Goal: Task Accomplishment & Management: Manage account settings

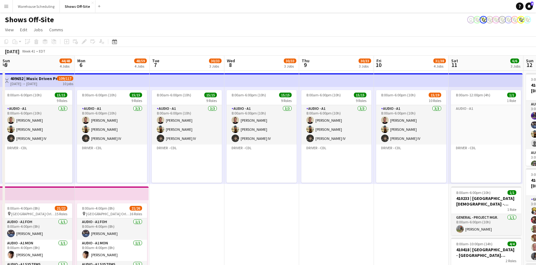
scroll to position [123, 0]
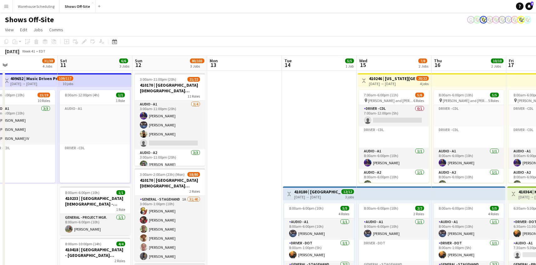
drag, startPoint x: 405, startPoint y: 134, endPoint x: 249, endPoint y: 137, distance: 156.6
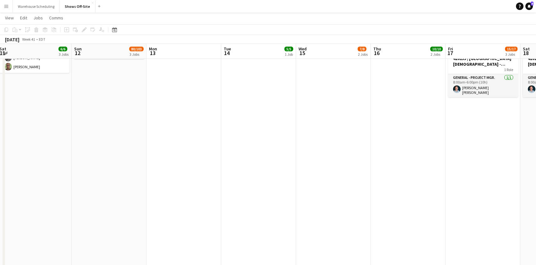
scroll to position [0, 0]
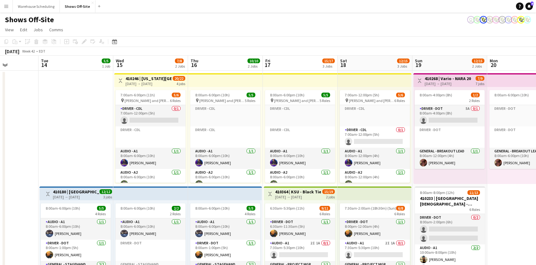
drag, startPoint x: 379, startPoint y: 108, endPoint x: 86, endPoint y: 123, distance: 292.6
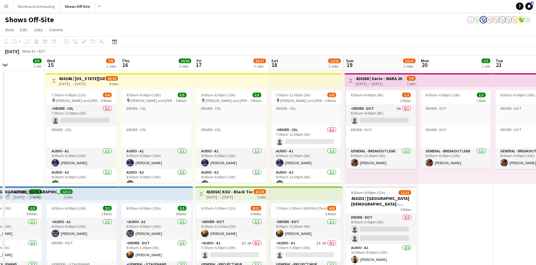
drag, startPoint x: 328, startPoint y: 136, endPoint x: 78, endPoint y: 135, distance: 250.2
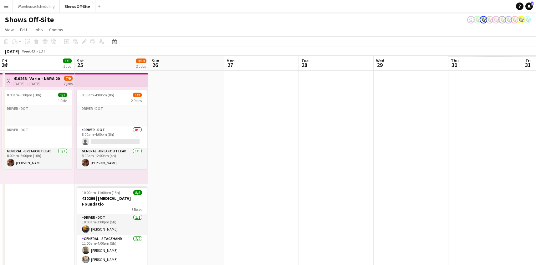
drag, startPoint x: 362, startPoint y: 132, endPoint x: 286, endPoint y: 135, distance: 75.8
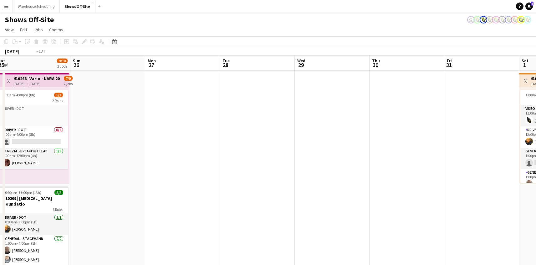
drag, startPoint x: 210, startPoint y: 153, endPoint x: 44, endPoint y: 144, distance: 166.5
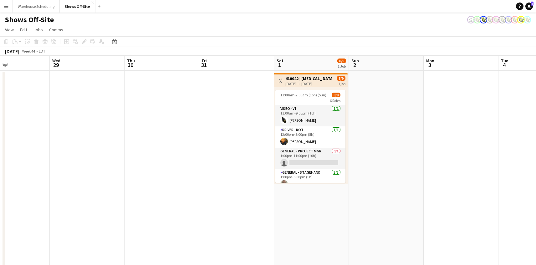
drag, startPoint x: 363, startPoint y: 134, endPoint x: 141, endPoint y: 137, distance: 222.7
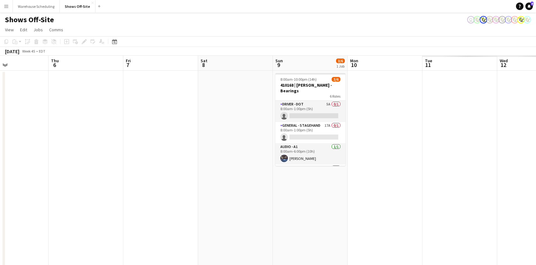
drag, startPoint x: 270, startPoint y: 143, endPoint x: 8, endPoint y: 171, distance: 263.0
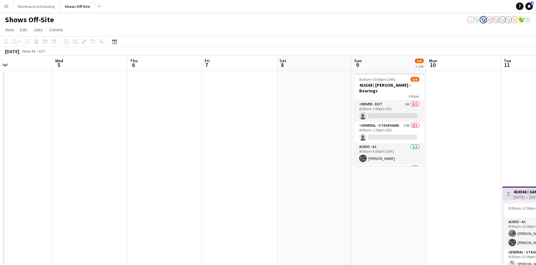
drag, startPoint x: 70, startPoint y: 178, endPoint x: -52, endPoint y: 178, distance: 122.8
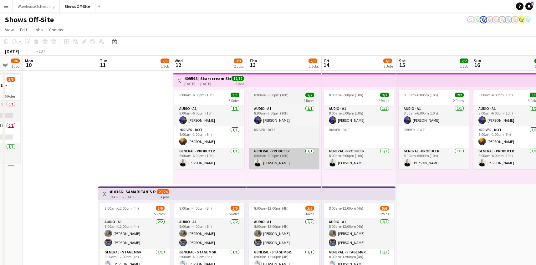
drag, startPoint x: 292, startPoint y: 150, endPoint x: 35, endPoint y: 155, distance: 256.5
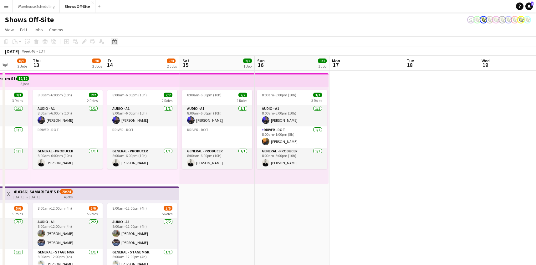
click at [111, 41] on div "Date picker" at bounding box center [115, 42] width 8 height 8
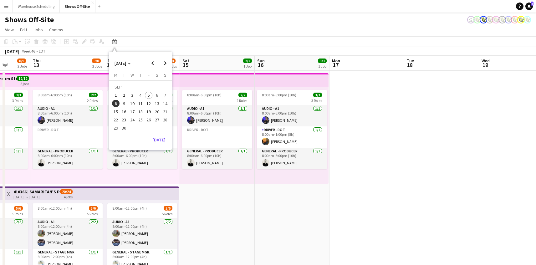
click at [126, 127] on span "30" at bounding box center [125, 129] width 8 height 8
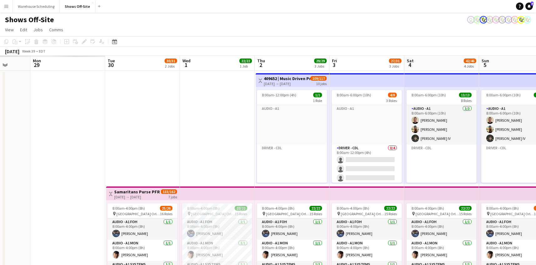
scroll to position [123, 0]
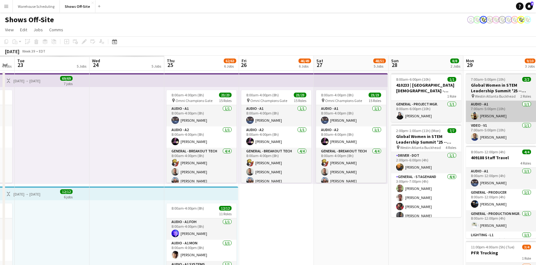
drag, startPoint x: 359, startPoint y: 111, endPoint x: 434, endPoint y: 116, distance: 75.6
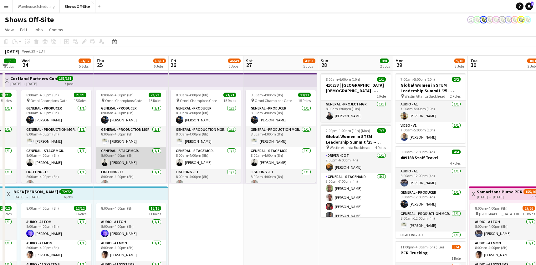
scroll to position [0, 0]
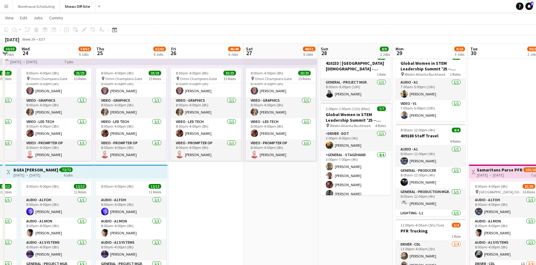
click at [173, 15] on app-page-menu "View Day view expanded Day view collapsed Month view Date picker Jump to [DATE]…" at bounding box center [268, 19] width 536 height 12
drag, startPoint x: 516, startPoint y: 124, endPoint x: 27, endPoint y: 103, distance: 489.9
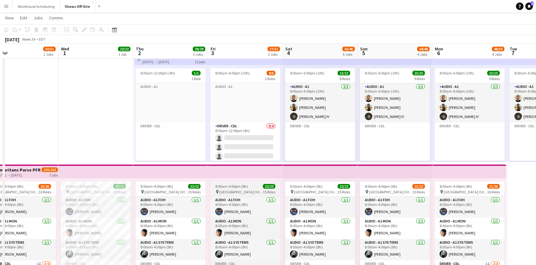
scroll to position [9, 0]
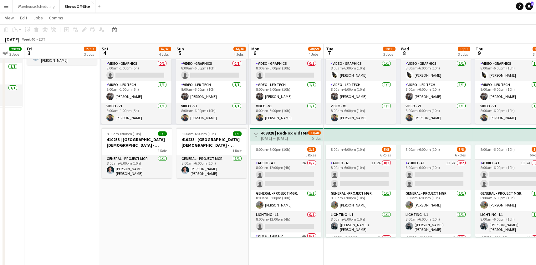
drag, startPoint x: 393, startPoint y: 221, endPoint x: 216, endPoint y: 208, distance: 178.1
click at [216, 208] on app-calendar-viewport "Mon 29 9/10 3 Jobs Tue 30 30/31 2 Jobs Wed 1 22/22 1 Job Thu 2 29/29 3 Jobs Fri…" at bounding box center [268, 108] width 536 height 738
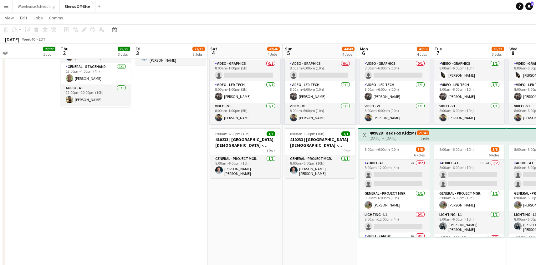
drag, startPoint x: 163, startPoint y: 204, endPoint x: 277, endPoint y: 215, distance: 115.2
click at [277, 215] on app-calendar-viewport "Mon 29 9/10 3 Jobs Tue 30 30/31 2 Jobs Wed 1 22/22 1 Job Thu 2 29/29 3 Jobs Fri…" at bounding box center [268, 108] width 536 height 738
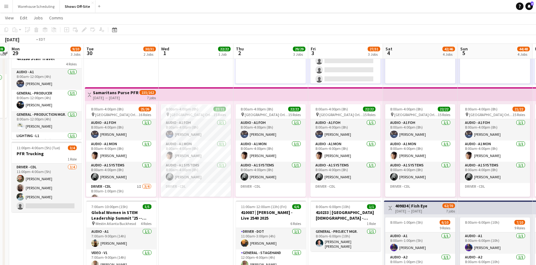
drag, startPoint x: 69, startPoint y: 230, endPoint x: 372, endPoint y: 203, distance: 303.7
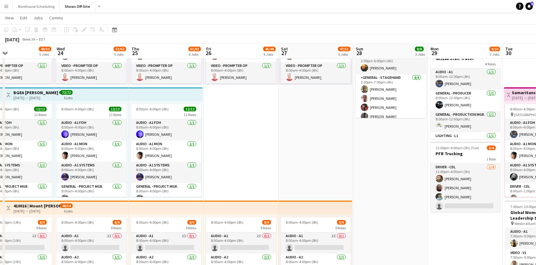
drag, startPoint x: 70, startPoint y: 158, endPoint x: 338, endPoint y: 161, distance: 267.7
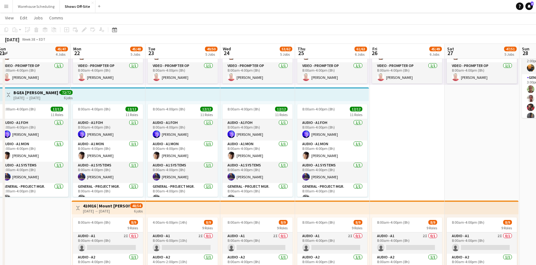
drag, startPoint x: 338, startPoint y: 163, endPoint x: 462, endPoint y: 158, distance: 123.8
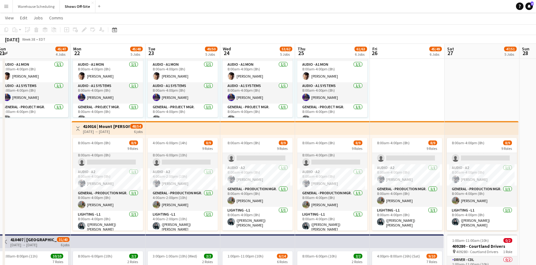
scroll to position [10, 0]
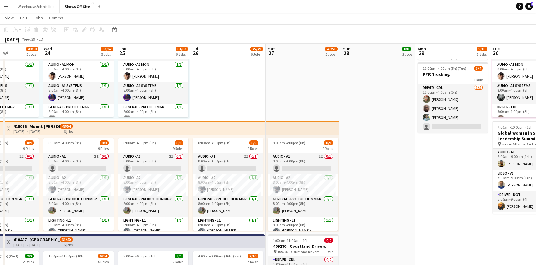
drag, startPoint x: 469, startPoint y: 95, endPoint x: 290, endPoint y: 92, distance: 179.1
click at [290, 92] on app-calendar-viewport "Sun 21 45/47 4 Jobs Mon 22 45/48 5 Jobs Tue 23 49/50 5 Jobs Wed 24 53/62 5 Jobs…" at bounding box center [268, 215] width 536 height 738
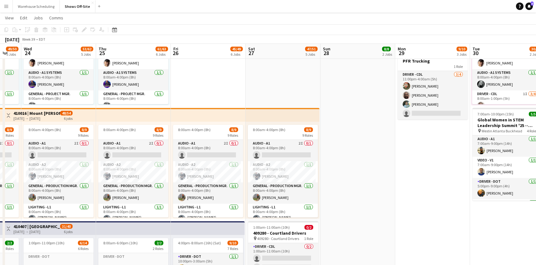
drag, startPoint x: 460, startPoint y: 209, endPoint x: 291, endPoint y: 206, distance: 168.8
click at [291, 206] on app-calendar-viewport "Sun 21 45/47 4 Jobs Mon 22 45/48 5 Jobs Tue 23 49/50 5 Jobs Wed 24 53/62 5 Jobs…" at bounding box center [268, 202] width 536 height 738
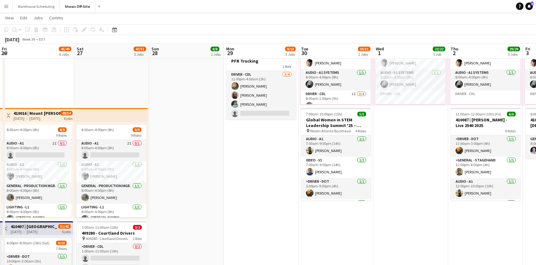
drag, startPoint x: 494, startPoint y: 192, endPoint x: 321, endPoint y: 207, distance: 174.1
click at [321, 207] on app-calendar-viewport "Tue 23 49/50 5 Jobs Wed 24 53/62 5 Jobs Thu 25 61/63 6 Jobs Fri 26 45/49 6 Jobs…" at bounding box center [268, 202] width 536 height 738
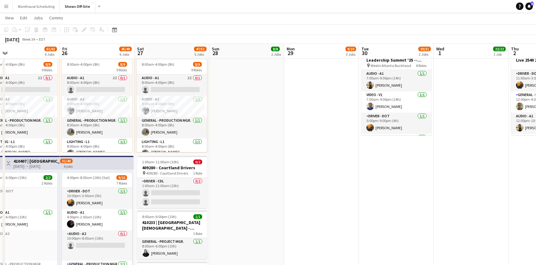
drag, startPoint x: 215, startPoint y: 198, endPoint x: 424, endPoint y: 183, distance: 209.4
click at [427, 183] on app-calendar-viewport "Tue 23 49/50 5 Jobs Wed 24 53/62 5 Jobs Thu 25 61/63 6 Jobs Fri 26 45/49 6 Jobs…" at bounding box center [268, 137] width 536 height 738
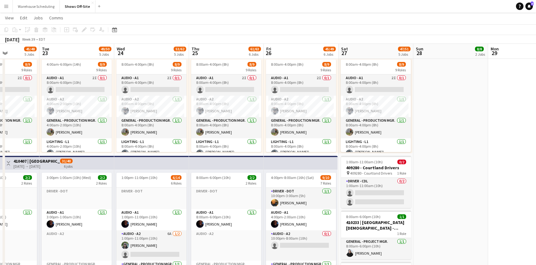
drag, startPoint x: 243, startPoint y: 180, endPoint x: 445, endPoint y: 178, distance: 202.0
click at [447, 178] on app-calendar-viewport "Sat 20 37/37 3 Jobs Sun 21 45/47 4 Jobs Mon 22 45/48 5 Jobs Tue 23 49/50 5 Jobs…" at bounding box center [268, 137] width 536 height 738
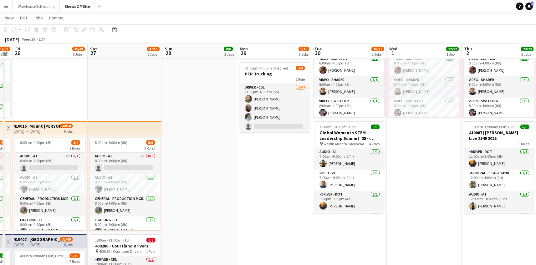
drag, startPoint x: 462, startPoint y: 177, endPoint x: 212, endPoint y: 148, distance: 251.3
click at [209, 148] on app-calendar-viewport "Mon 22 45/48 5 Jobs Tue 23 49/50 5 Jobs Wed 24 53/62 5 Jobs Thu 25 61/63 6 Jobs…" at bounding box center [268, 215] width 536 height 738
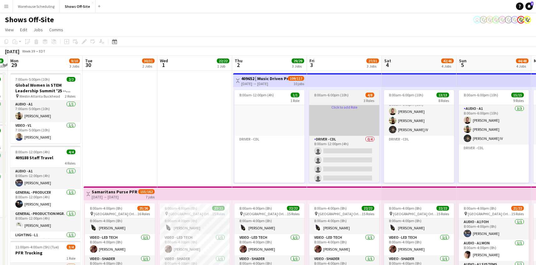
drag, startPoint x: 412, startPoint y: 128, endPoint x: 343, endPoint y: 127, distance: 69.2
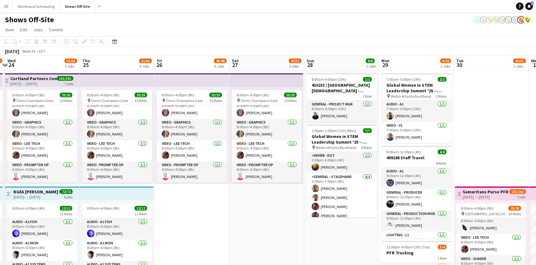
drag, startPoint x: 148, startPoint y: 134, endPoint x: 527, endPoint y: 132, distance: 378.6
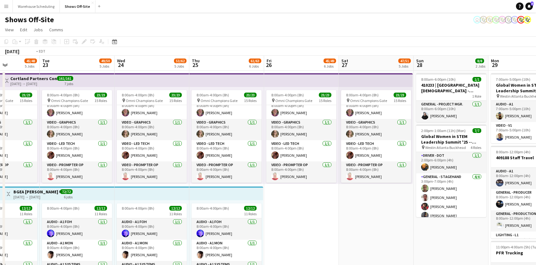
drag, startPoint x: 223, startPoint y: 208, endPoint x: 482, endPoint y: 208, distance: 259.3
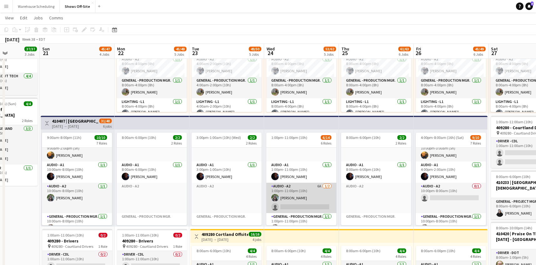
click at [287, 191] on app-card-role "Audio - A2 6A [DATE] 1:00pm-11:00pm (10h) [PERSON_NAME] single-neutral-actions" at bounding box center [301, 198] width 70 height 30
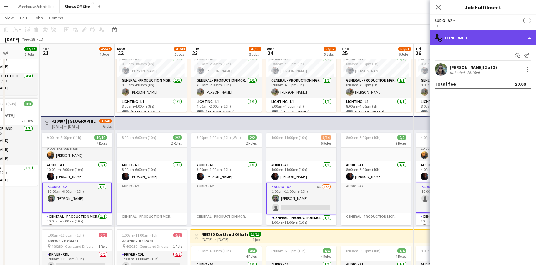
click at [500, 42] on div "single-neutral-actions-check-2 Confirmed" at bounding box center [483, 37] width 106 height 15
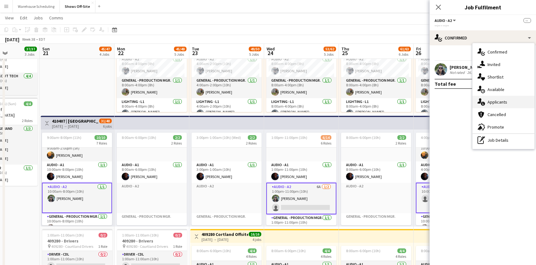
click at [499, 106] on div "single-neutral-actions-information Applicants" at bounding box center [504, 102] width 62 height 13
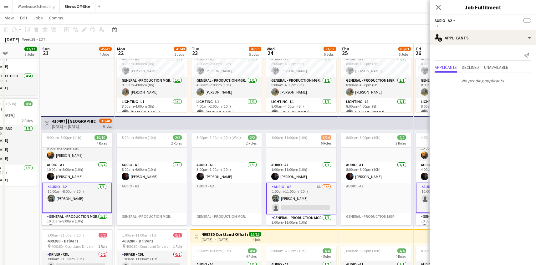
click at [302, 202] on app-card-role "Audio - A2 6A [DATE] 1:00pm-11:00pm (10h) [PERSON_NAME] single-neutral-actions" at bounding box center [301, 199] width 70 height 32
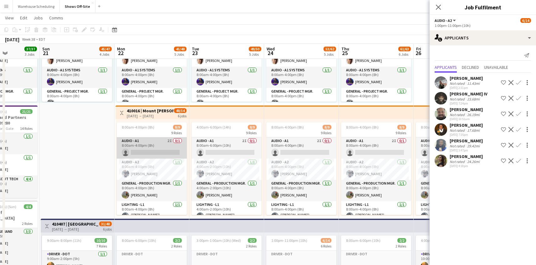
click at [158, 147] on app-card-role "Audio - A1 2I 0/1 8:00am-4:00pm (8h) single-neutral-actions" at bounding box center [152, 147] width 70 height 21
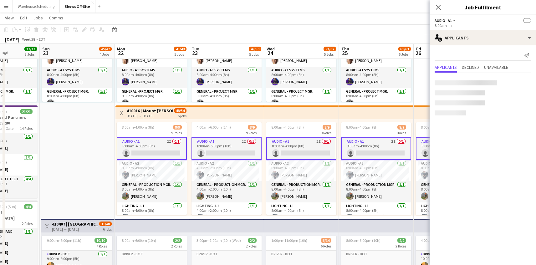
click at [459, 45] on div "Send notification Applicants Declined Unavailable" at bounding box center [483, 85] width 106 height 80
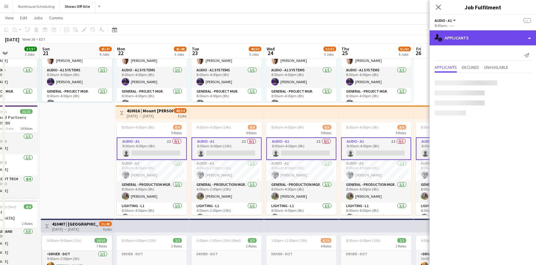
click at [460, 43] on div "single-neutral-actions-information Applicants" at bounding box center [483, 37] width 106 height 15
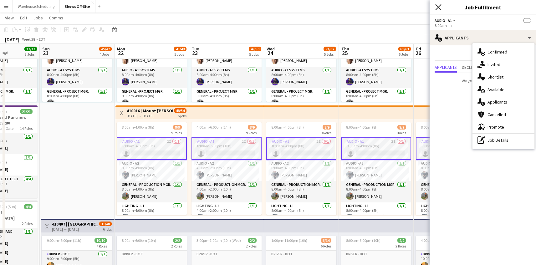
click at [437, 7] on icon "Close pop-in" at bounding box center [439, 7] width 6 height 6
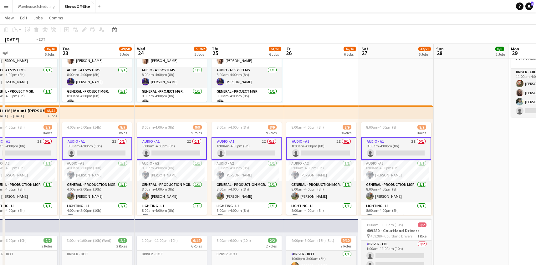
drag, startPoint x: 493, startPoint y: 76, endPoint x: 190, endPoint y: 132, distance: 307.5
click at [190, 132] on app-calendar-viewport "Thu 18 3/3 1 Job Fri 19 8/8 2 Jobs Sat 20 37/37 3 Jobs Sun 21 45/47 4 Jobs Mon …" at bounding box center [268, 200] width 536 height 738
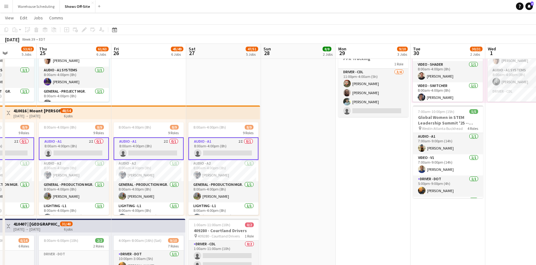
scroll to position [354, 0]
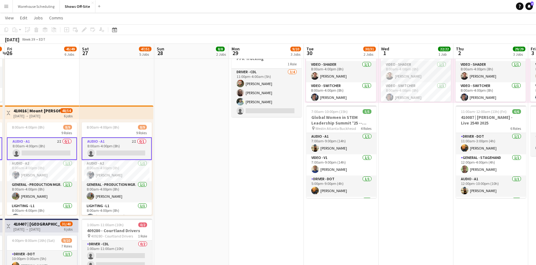
drag, startPoint x: 334, startPoint y: 202, endPoint x: 244, endPoint y: 206, distance: 89.7
click at [245, 205] on app-calendar-viewport "Mon 22 45/48 5 Jobs Tue 23 49/50 5 Jobs Wed 24 53/62 5 Jobs Thu 25 61/63 6 Jobs…" at bounding box center [268, 200] width 536 height 738
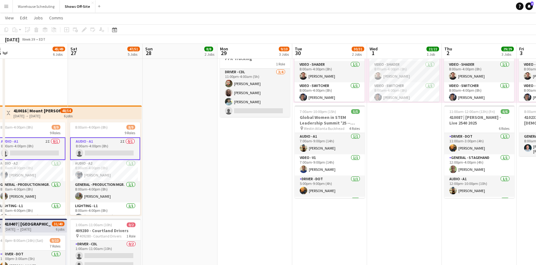
drag, startPoint x: 410, startPoint y: 201, endPoint x: 216, endPoint y: 213, distance: 194.5
click at [221, 213] on app-calendar-viewport "Mon 22 45/48 5 Jobs Tue 23 49/50 5 Jobs Wed 24 53/62 5 Jobs Thu 25 61/63 6 Jobs…" at bounding box center [268, 200] width 536 height 738
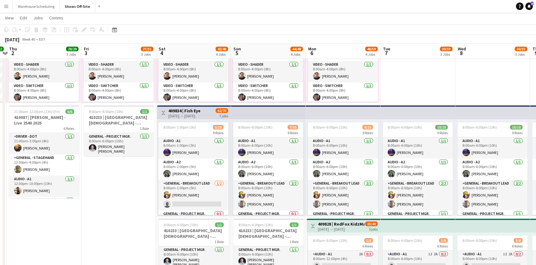
drag, startPoint x: 371, startPoint y: 207, endPoint x: 233, endPoint y: 210, distance: 137.8
click at [233, 210] on app-calendar-viewport "Sun 28 8/8 2 Jobs Mon 29 9/10 3 Jobs Tue 30 30/31 2 Jobs Wed 1 22/22 1 Job Thu …" at bounding box center [268, 200] width 536 height 738
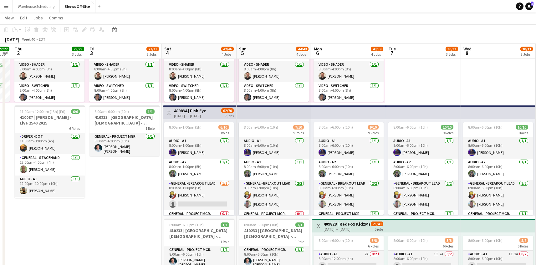
drag, startPoint x: 419, startPoint y: 194, endPoint x: 116, endPoint y: 188, distance: 302.6
click at [116, 188] on app-calendar-viewport "Sun 28 8/8 2 Jobs Mon 29 9/10 3 Jobs Tue 30 30/31 2 Jobs Wed 1 22/22 1 Job Thu …" at bounding box center [268, 200] width 536 height 738
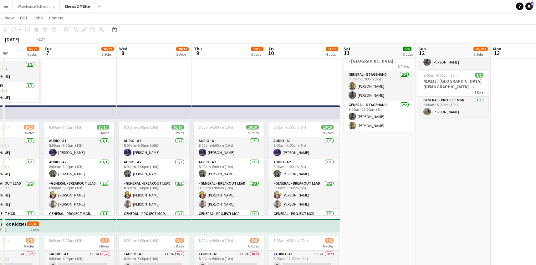
drag, startPoint x: 322, startPoint y: 171, endPoint x: 317, endPoint y: 171, distance: 5.0
click at [317, 171] on app-calendar-viewport "Thu 2 29/29 3 Jobs Fri 3 27/31 3 Jobs Sat 4 42/46 4 Jobs Sun 5 44/48 4 Jobs Mon…" at bounding box center [268, 200] width 536 height 738
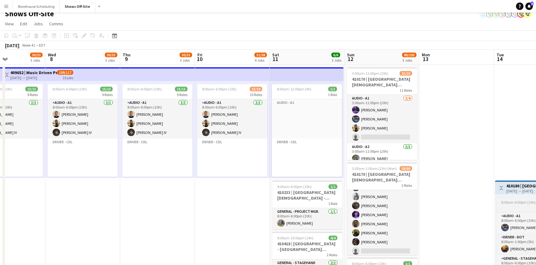
scroll to position [0, 0]
